Goal: Task Accomplishment & Management: Manage account settings

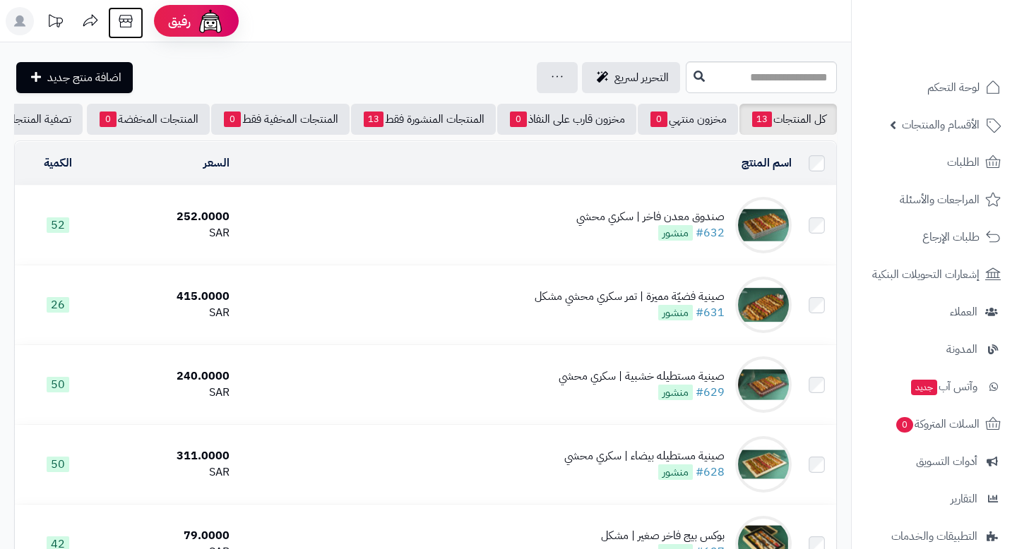
click at [119, 23] on icon at bounding box center [126, 21] width 28 height 28
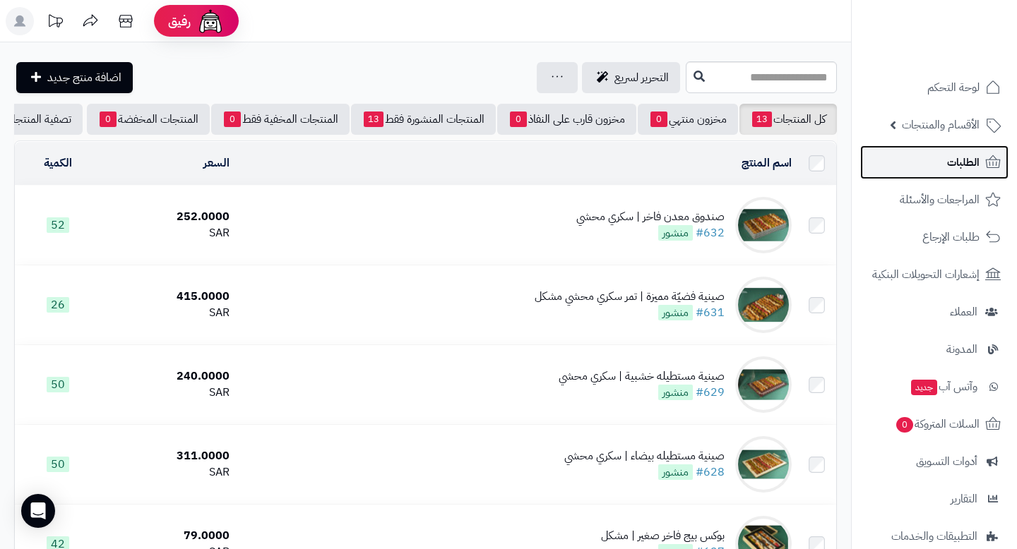
click at [959, 166] on span "الطلبات" at bounding box center [963, 162] width 32 height 20
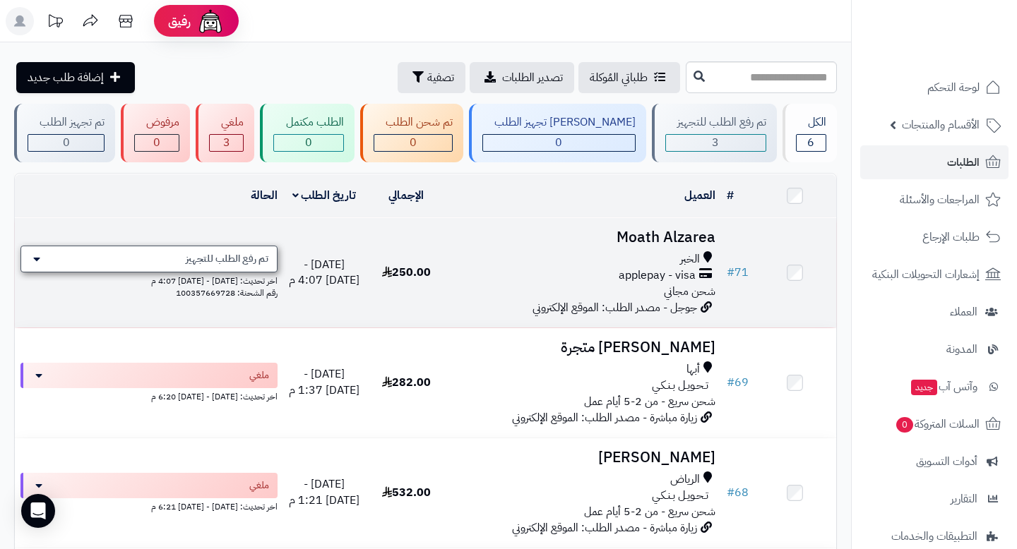
click at [246, 258] on span "تم رفع الطلب للتجهيز" at bounding box center [227, 259] width 83 height 14
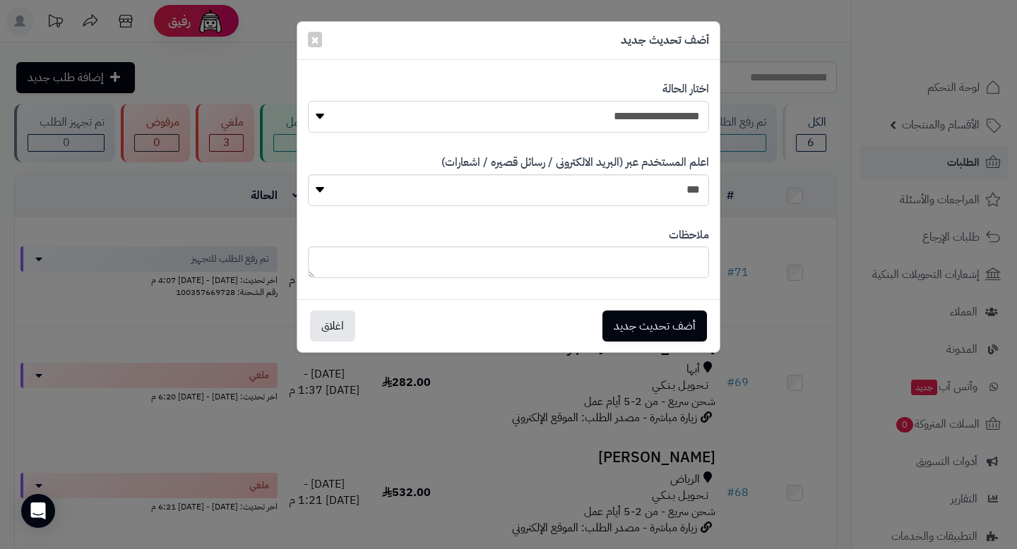
click at [641, 104] on select "**********" at bounding box center [508, 117] width 401 height 32
click at [313, 35] on span "×" at bounding box center [315, 38] width 8 height 21
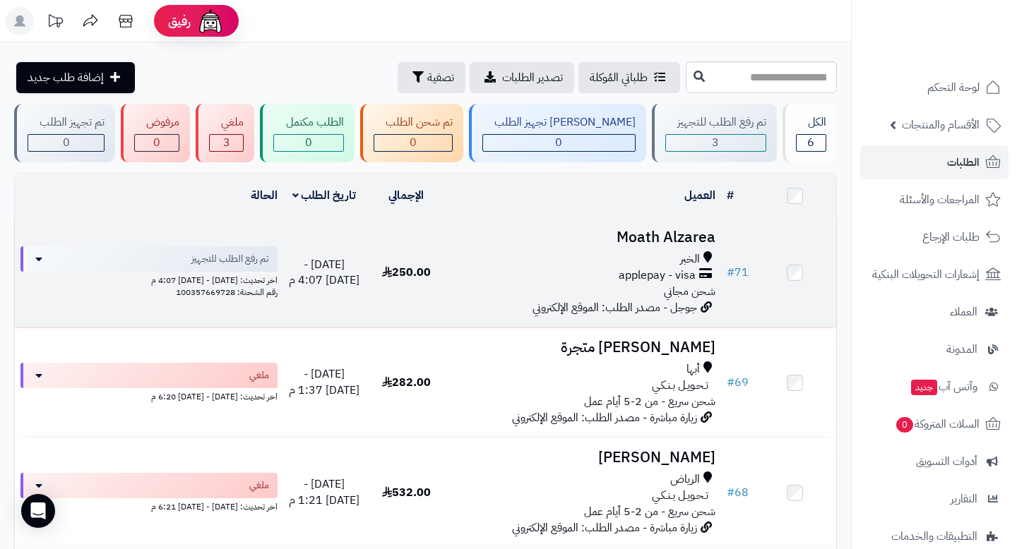
click at [556, 274] on div "applepay - visa" at bounding box center [584, 276] width 262 height 16
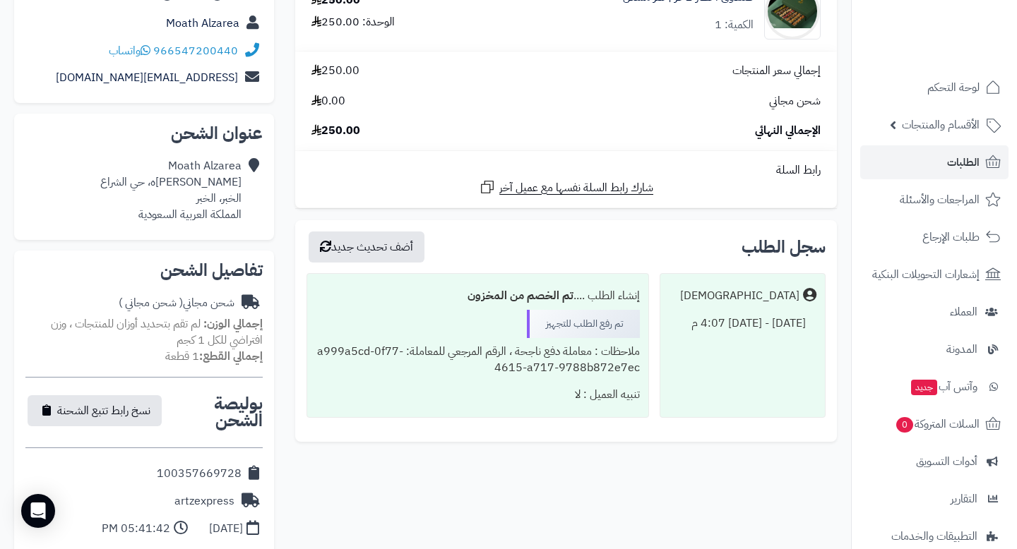
scroll to position [207, 0]
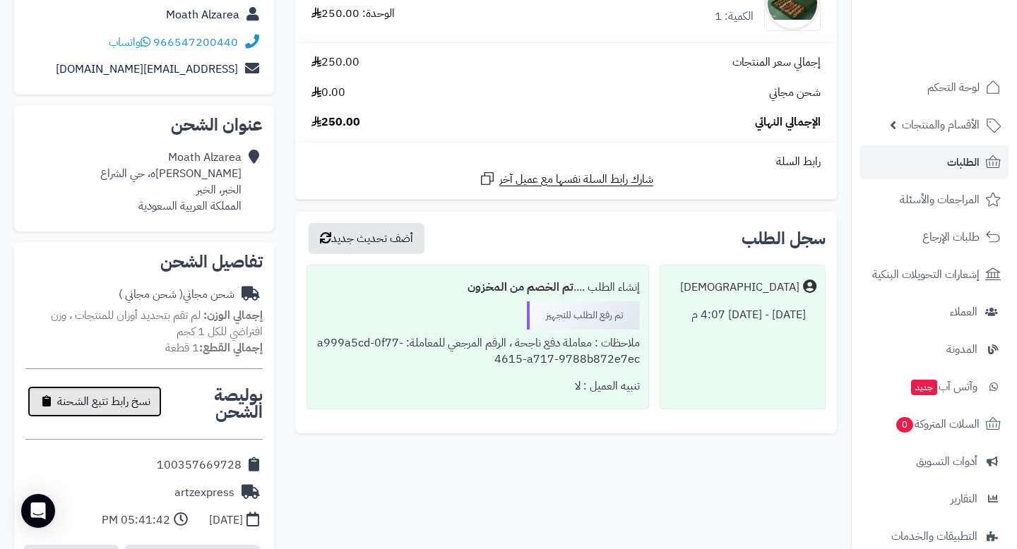
click at [131, 393] on span "نسخ رابط تتبع الشحنة" at bounding box center [103, 401] width 93 height 17
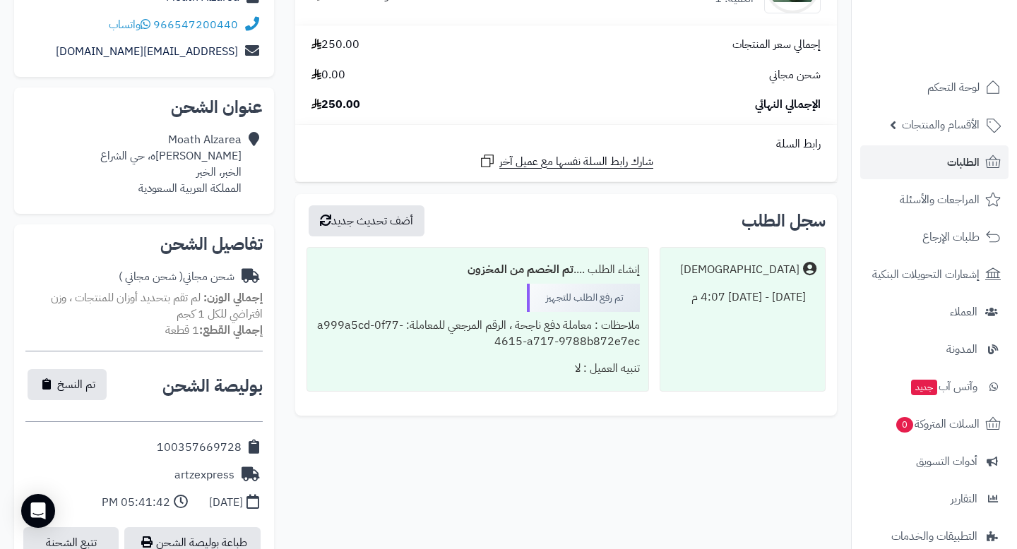
scroll to position [305, 0]
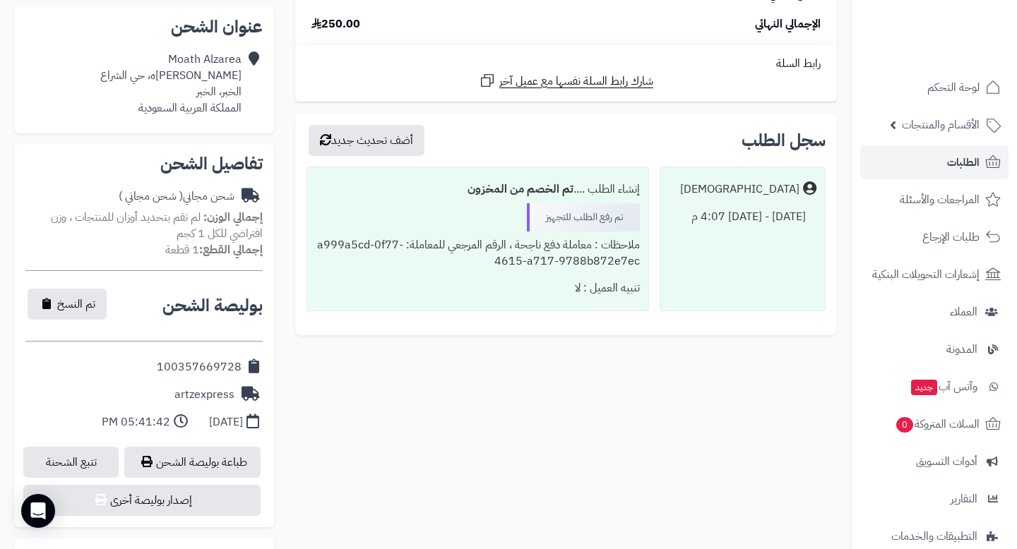
click at [214, 397] on div "artzexpress" at bounding box center [204, 395] width 60 height 16
click at [71, 467] on link "تتبع الشحنة" at bounding box center [70, 462] width 95 height 31
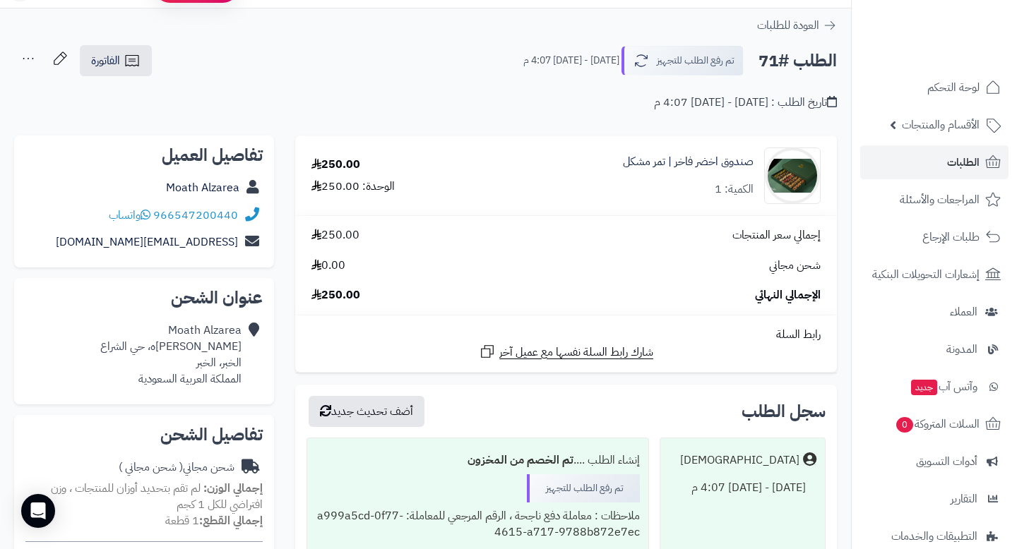
scroll to position [0, 0]
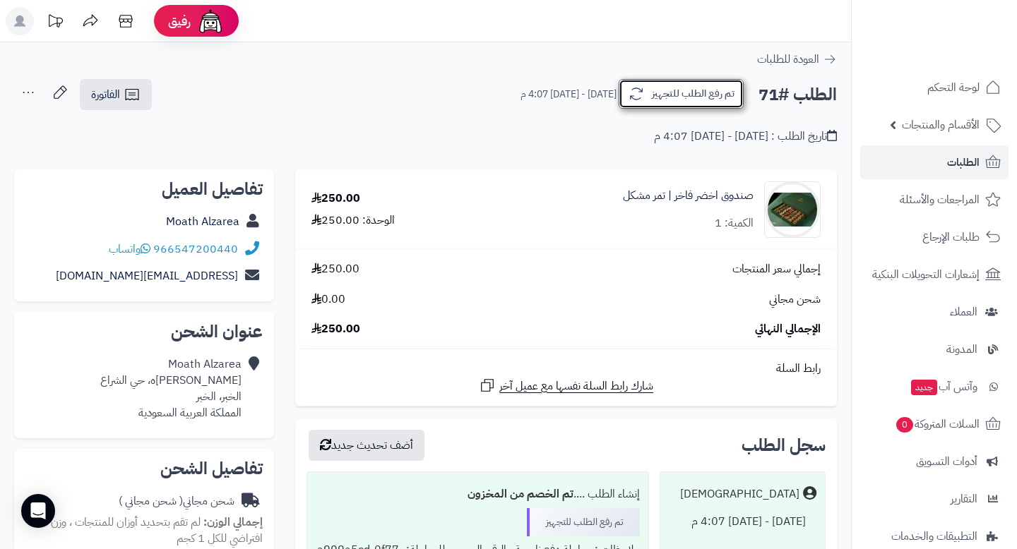
click at [693, 95] on button "تم رفع الطلب للتجهيز" at bounding box center [680, 94] width 125 height 30
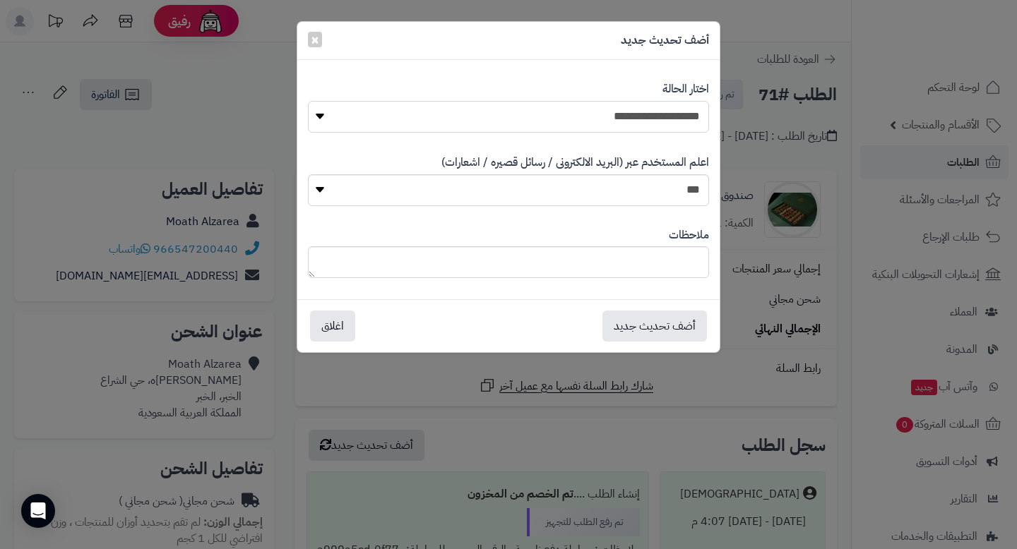
click at [675, 105] on select "**********" at bounding box center [508, 117] width 401 height 32
select select "*"
click at [308, 101] on select "**********" at bounding box center [508, 117] width 401 height 32
click at [342, 323] on button "اغلاق" at bounding box center [332, 325] width 45 height 31
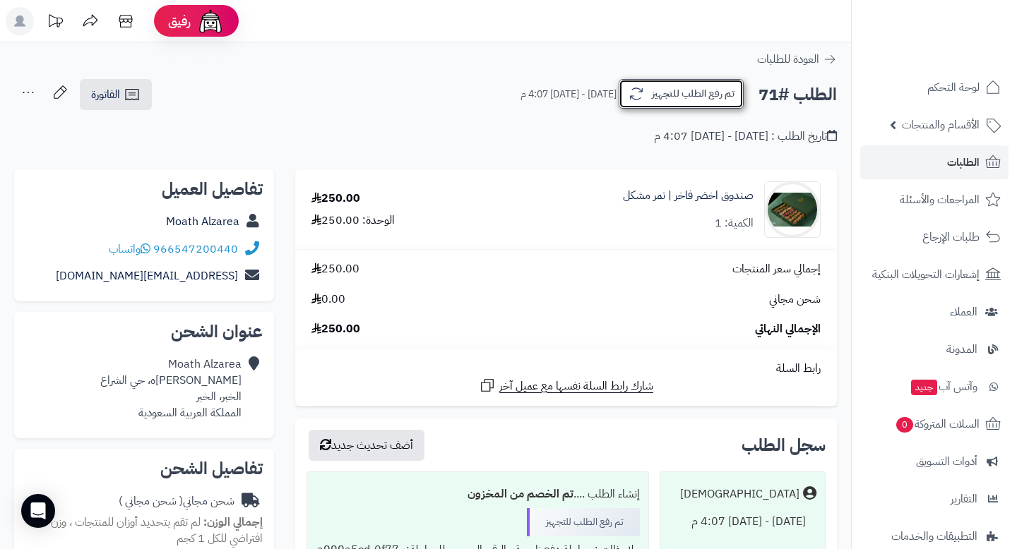
click at [672, 101] on button "تم رفع الطلب للتجهيز" at bounding box center [680, 94] width 125 height 30
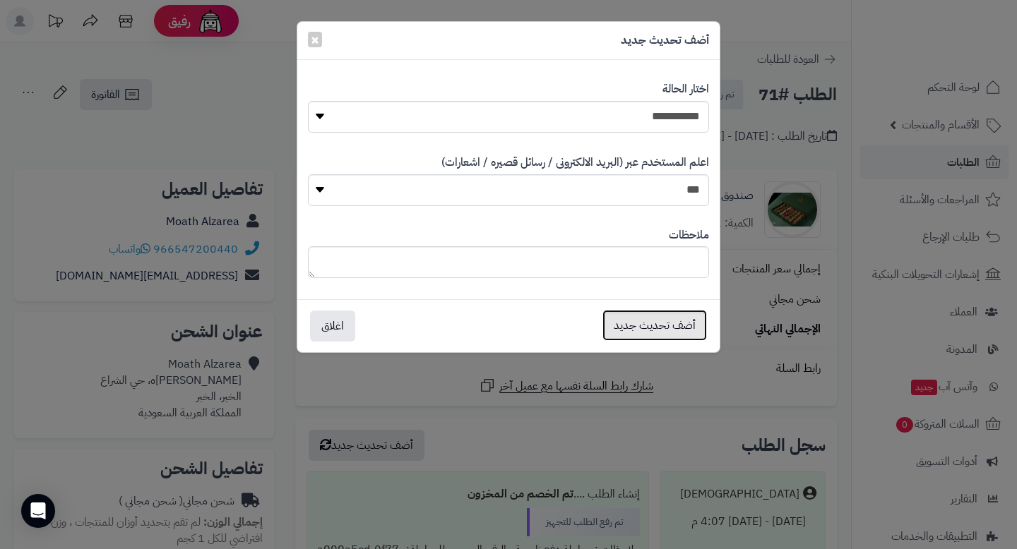
click at [688, 332] on button "أضف تحديث جديد" at bounding box center [654, 325] width 104 height 31
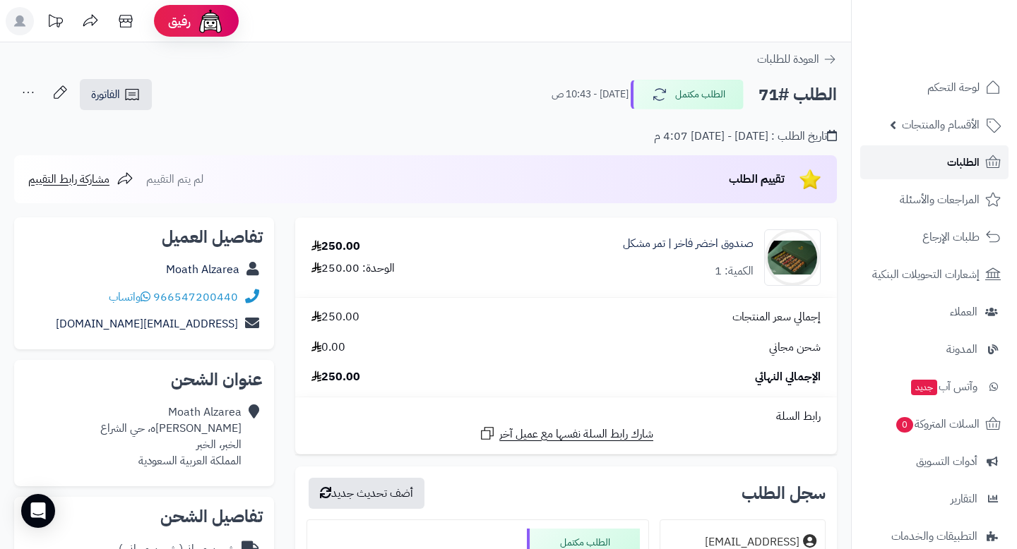
click at [911, 167] on link "الطلبات" at bounding box center [934, 162] width 148 height 34
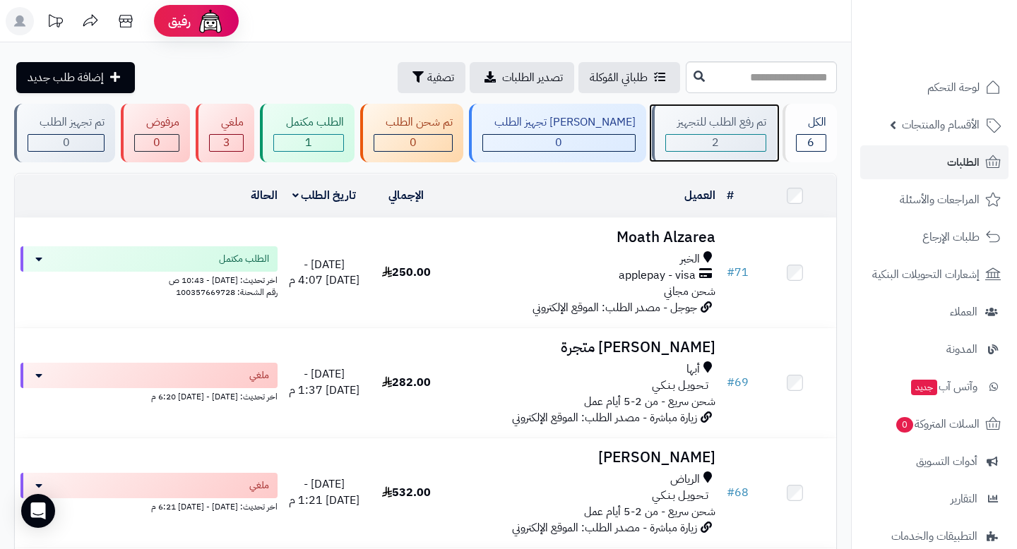
click at [738, 140] on div "2" at bounding box center [716, 143] width 100 height 16
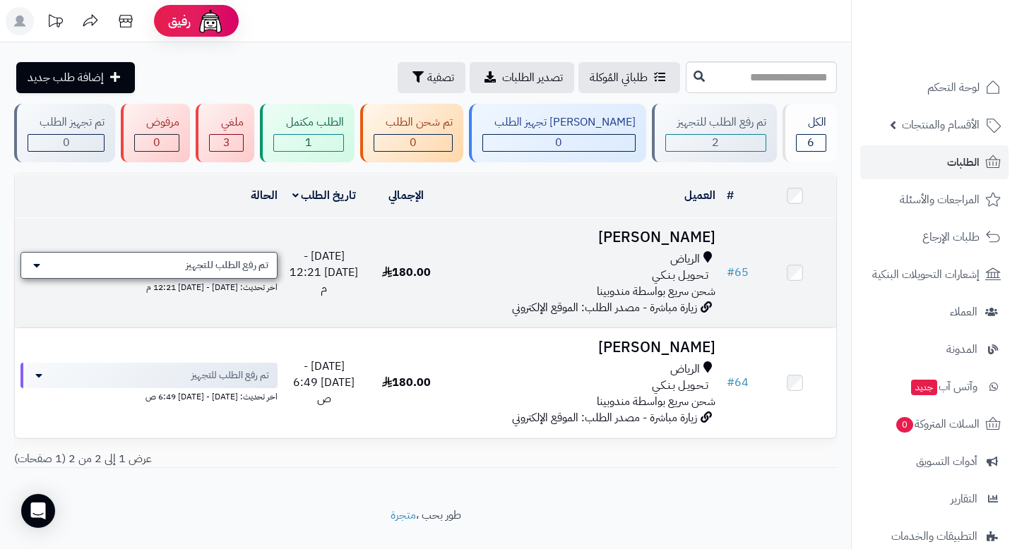
click at [233, 270] on span "تم رفع الطلب للتجهيز" at bounding box center [227, 265] width 83 height 14
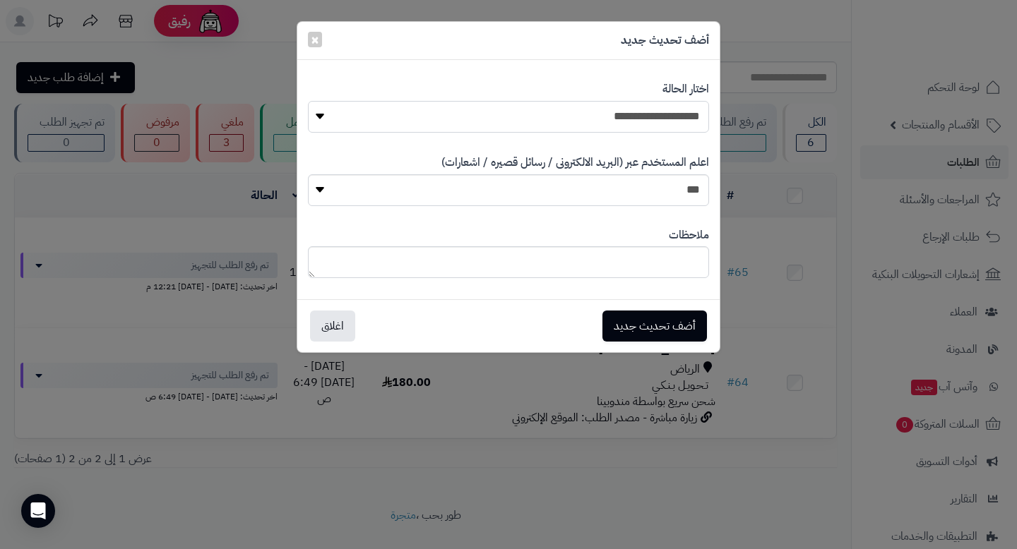
click at [670, 107] on select "**********" at bounding box center [508, 117] width 401 height 32
select select "*"
click at [308, 101] on select "**********" at bounding box center [508, 117] width 401 height 32
click at [684, 333] on button "أضف تحديث جديد" at bounding box center [654, 325] width 104 height 31
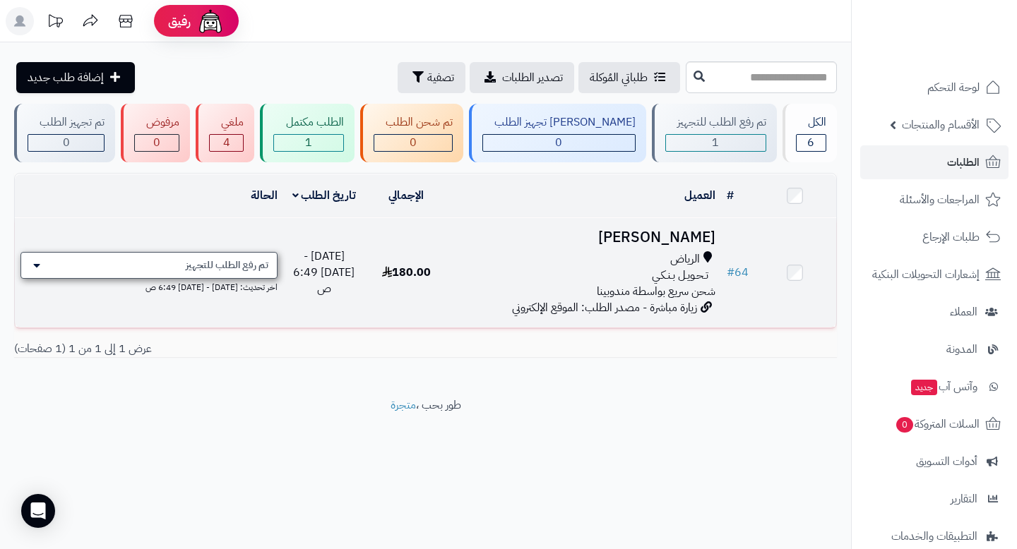
click at [205, 264] on span "تم رفع الطلب للتجهيز" at bounding box center [227, 265] width 83 height 14
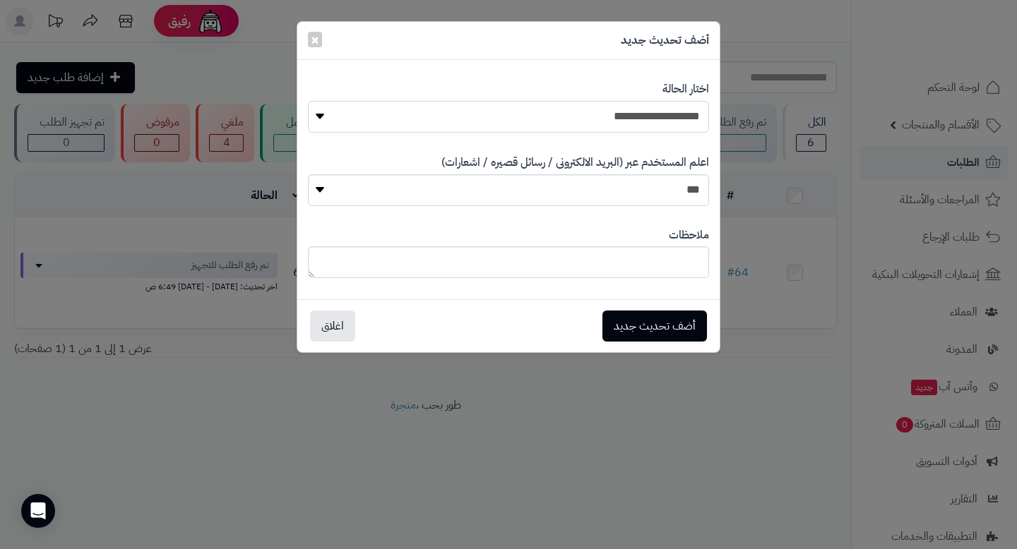
click at [653, 108] on select "**********" at bounding box center [508, 117] width 401 height 32
select select "*"
click at [308, 101] on select "**********" at bounding box center [508, 117] width 401 height 32
click at [695, 325] on button "أضف تحديث جديد" at bounding box center [654, 325] width 104 height 31
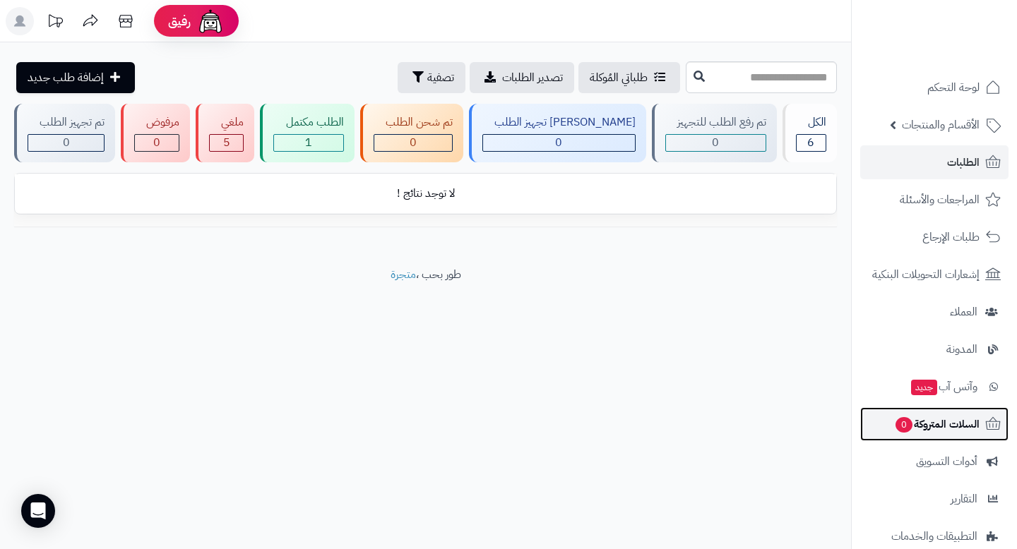
click at [940, 417] on span "السلات المتروكة 0" at bounding box center [936, 424] width 85 height 20
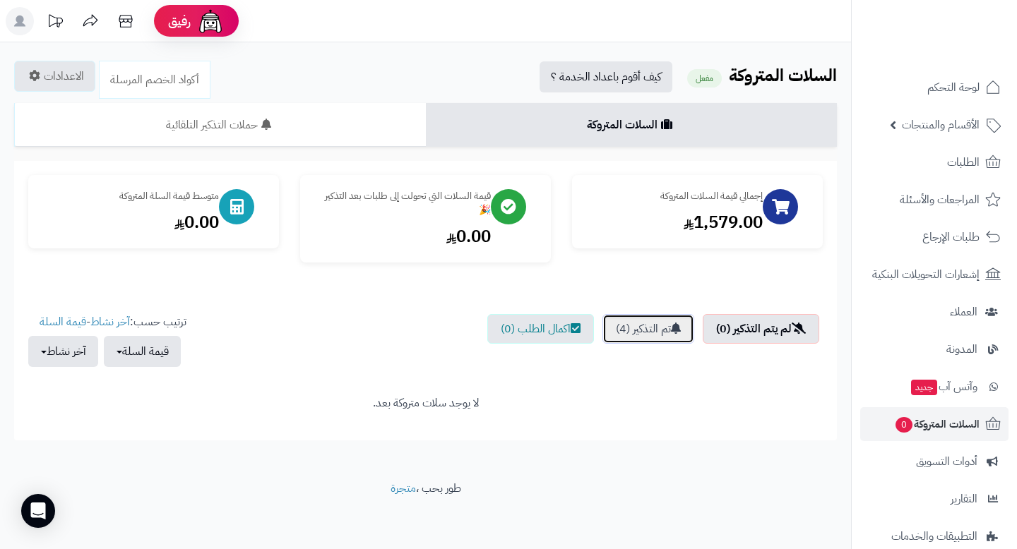
click at [659, 319] on link "تم التذكير (4)" at bounding box center [648, 329] width 92 height 30
click at [662, 335] on link "تم التذكير (4)" at bounding box center [648, 329] width 92 height 30
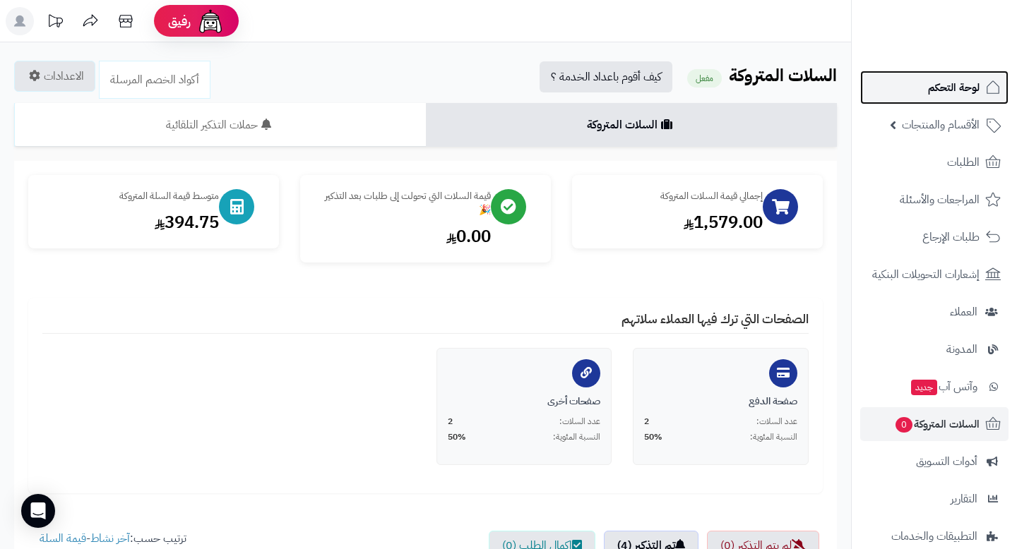
click at [913, 92] on link "لوحة التحكم" at bounding box center [934, 88] width 148 height 34
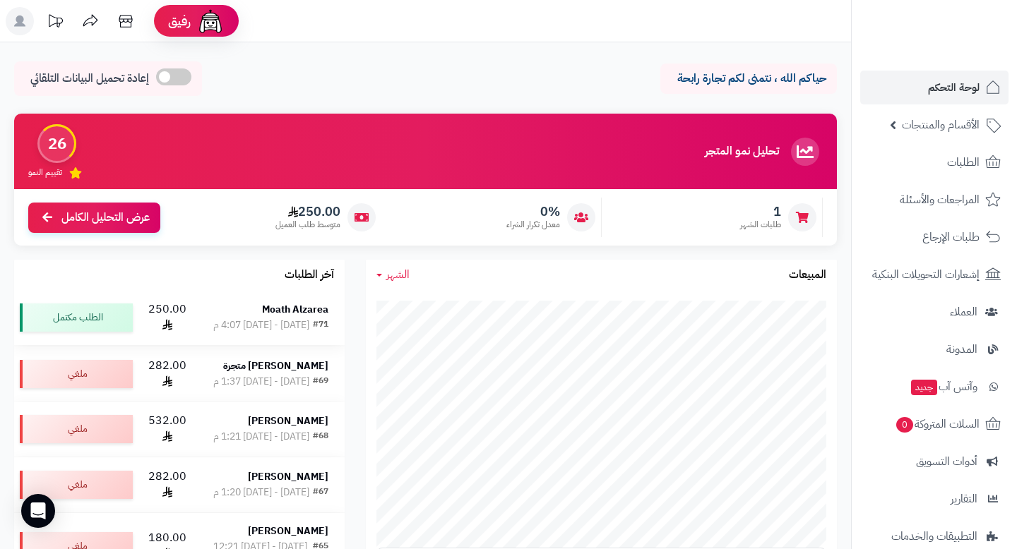
click at [285, 307] on strong "Moath Alzarea" at bounding box center [295, 309] width 66 height 15
